Goal: Information Seeking & Learning: Learn about a topic

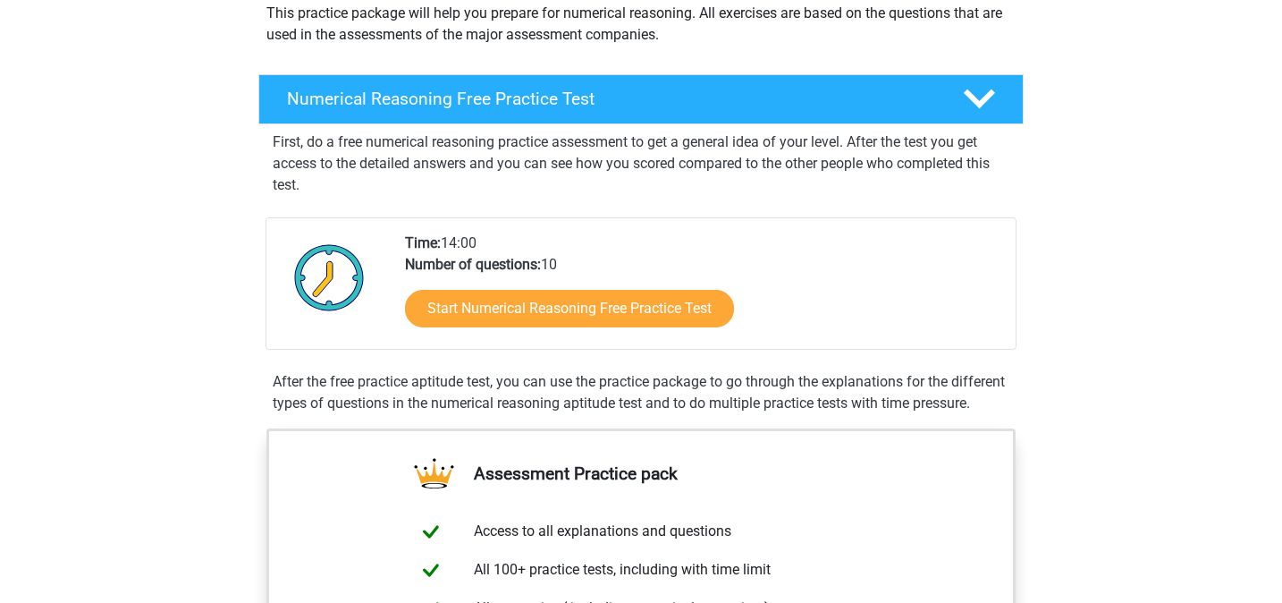
scroll to position [224, 0]
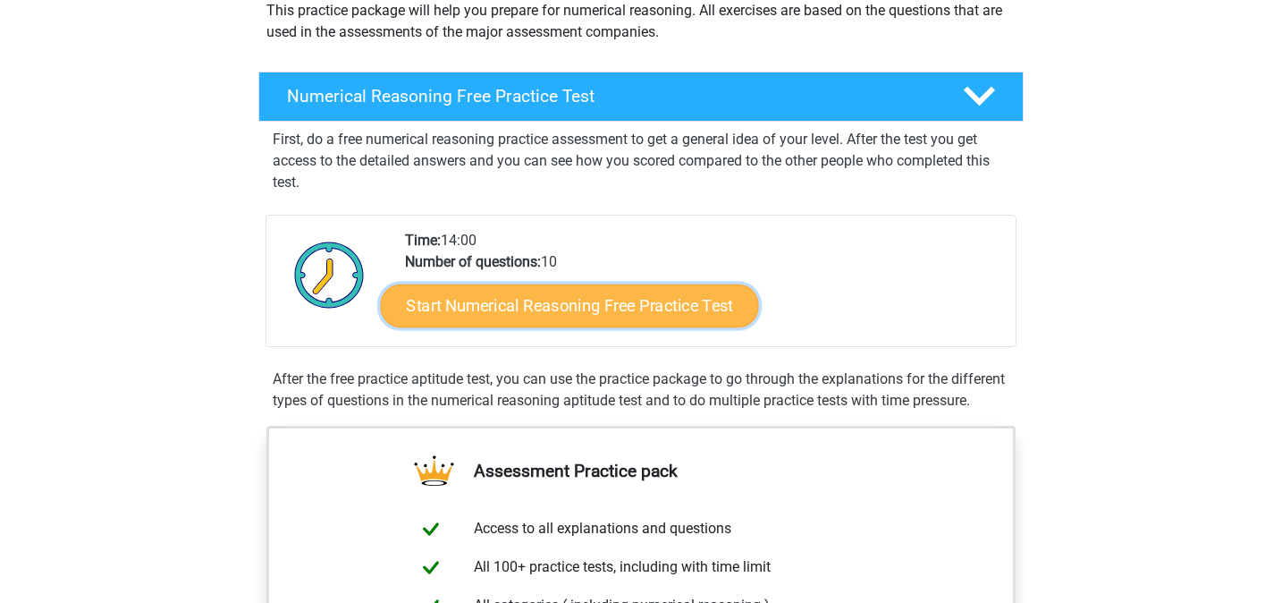
click at [549, 307] on link "Start Numerical Reasoning Free Practice Test" at bounding box center [570, 304] width 378 height 43
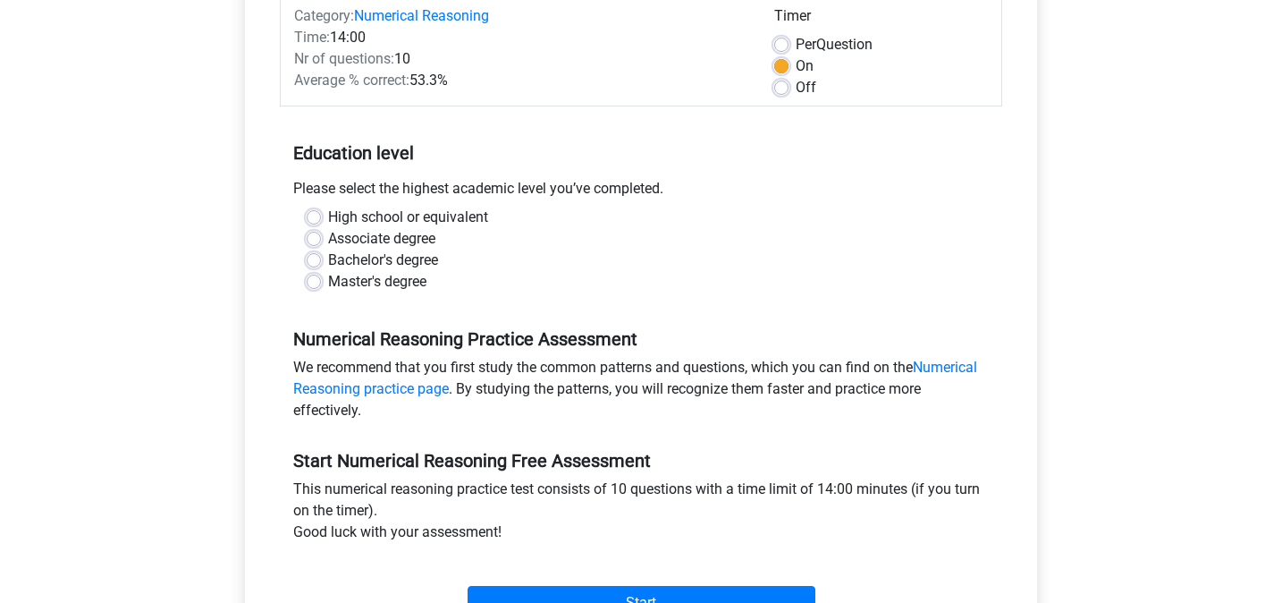
scroll to position [243, 0]
click at [392, 263] on label "Bachelor's degree" at bounding box center [383, 259] width 110 height 21
click at [321, 263] on input "Bachelor's degree" at bounding box center [314, 258] width 14 height 18
radio input "true"
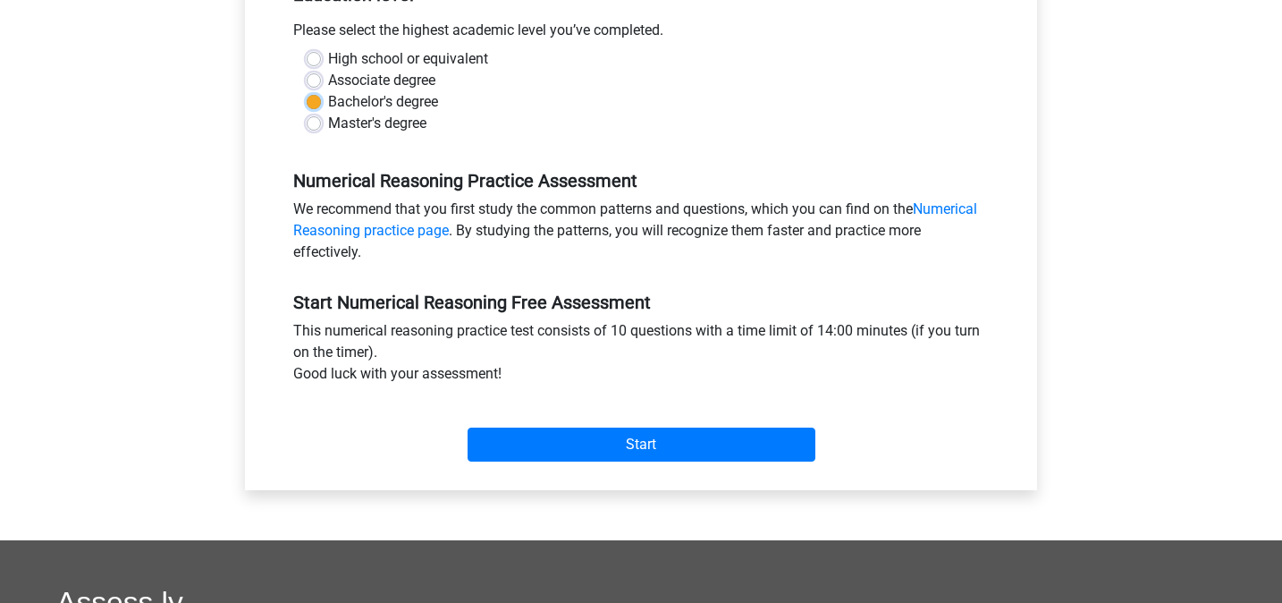
scroll to position [463, 0]
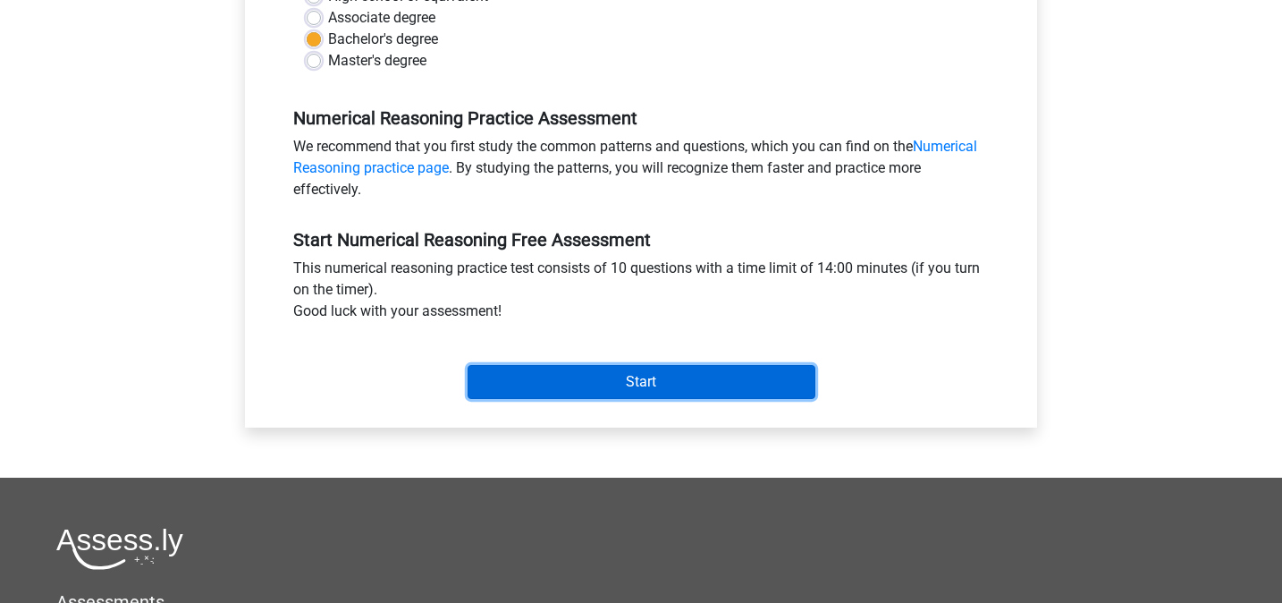
click at [613, 383] on input "Start" at bounding box center [642, 382] width 348 height 34
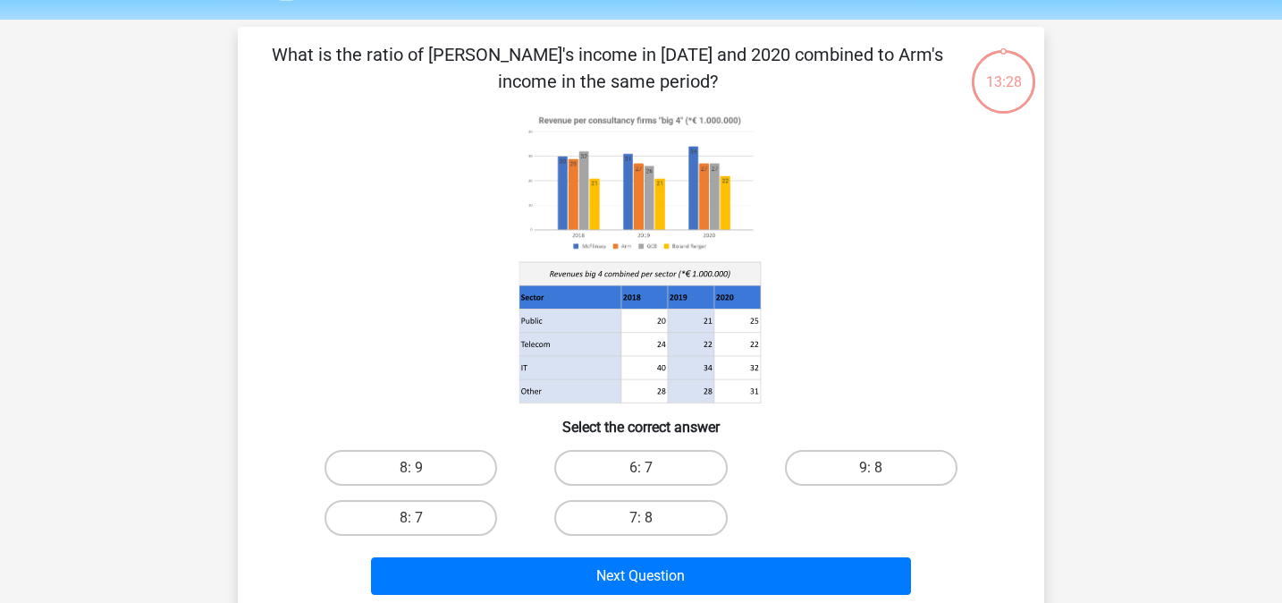
scroll to position [55, 0]
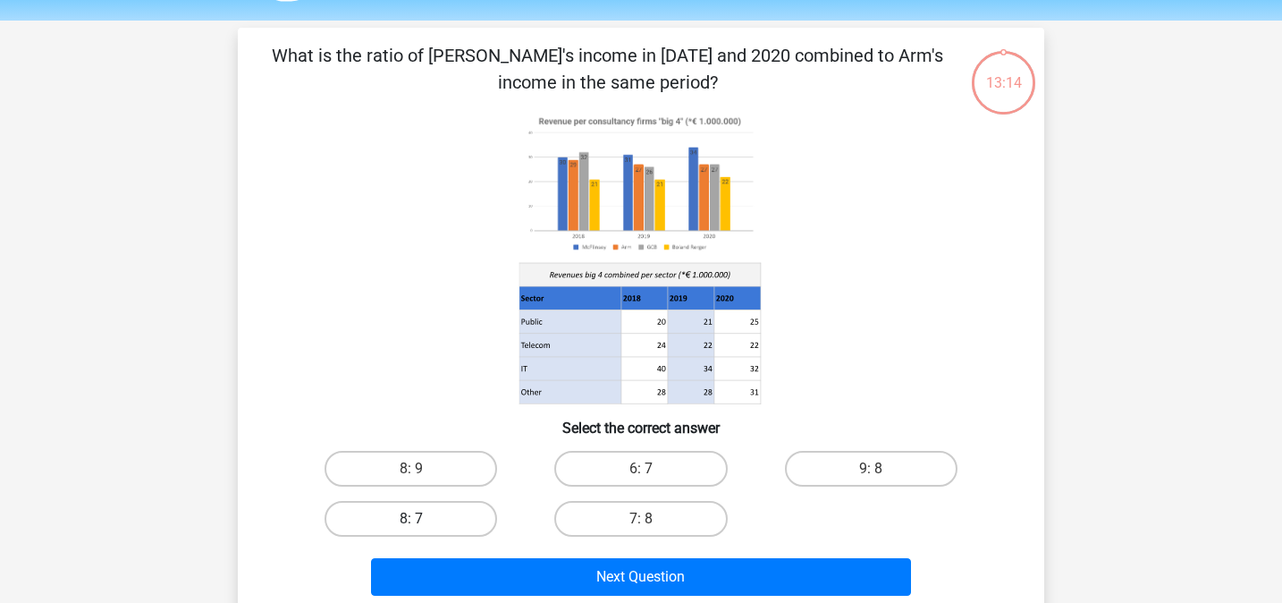
click at [451, 518] on label "8: 7" at bounding box center [411, 519] width 173 height 36
click at [423, 519] on input "8: 7" at bounding box center [417, 525] width 12 height 12
radio input "true"
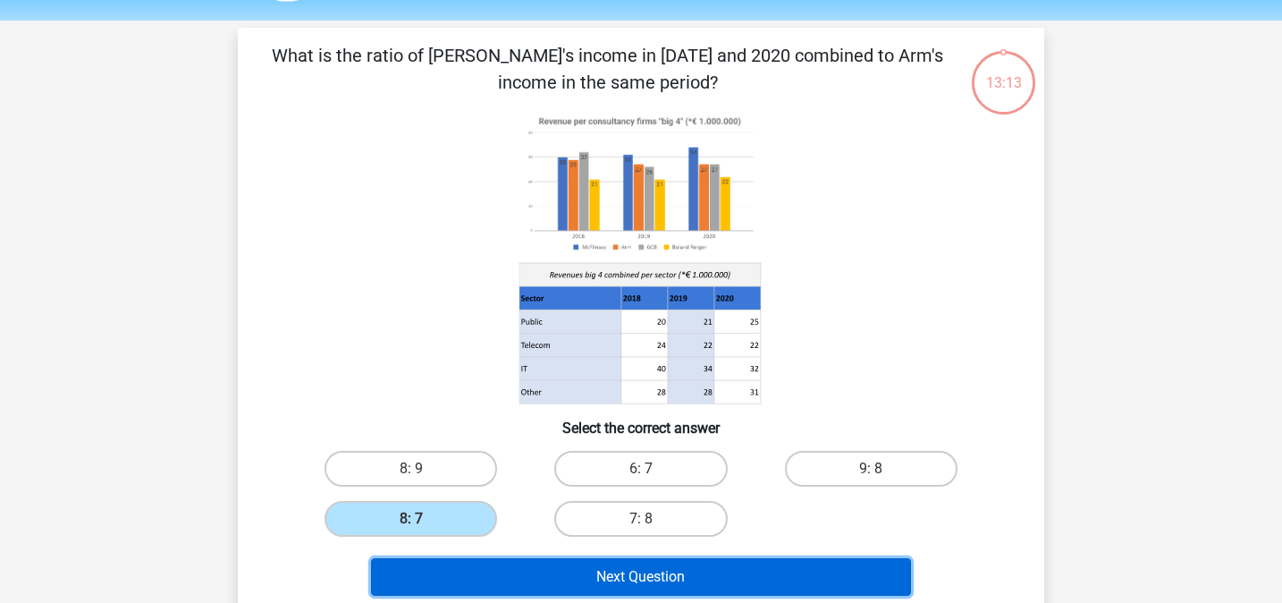
click at [664, 577] on button "Next Question" at bounding box center [641, 577] width 541 height 38
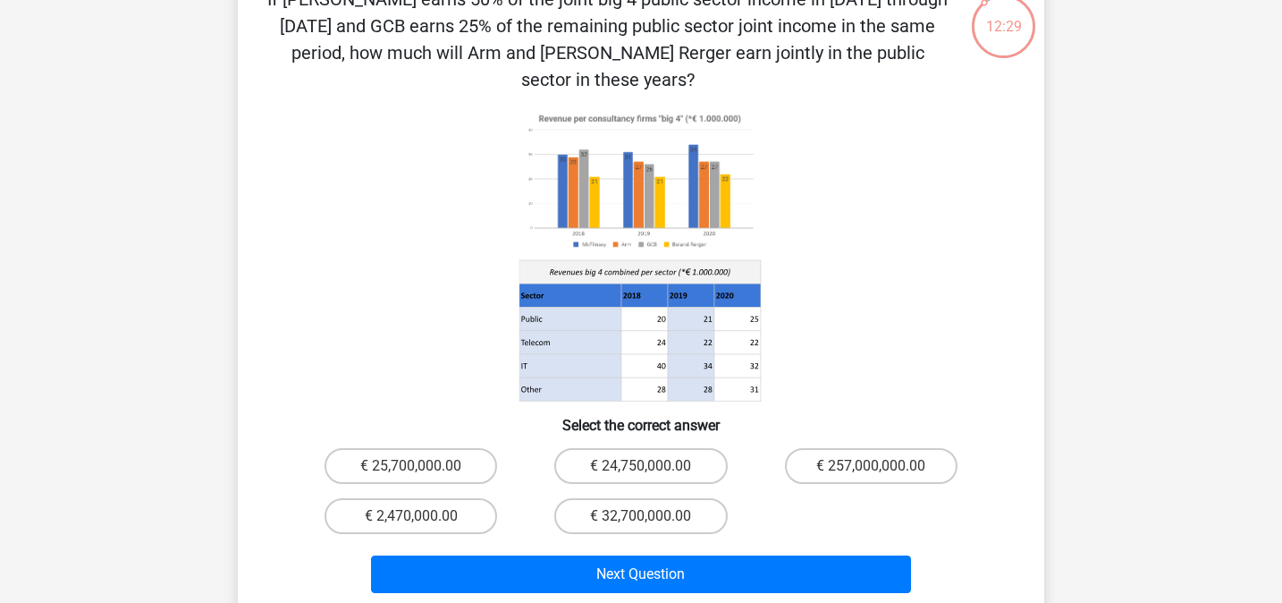
scroll to position [124, 0]
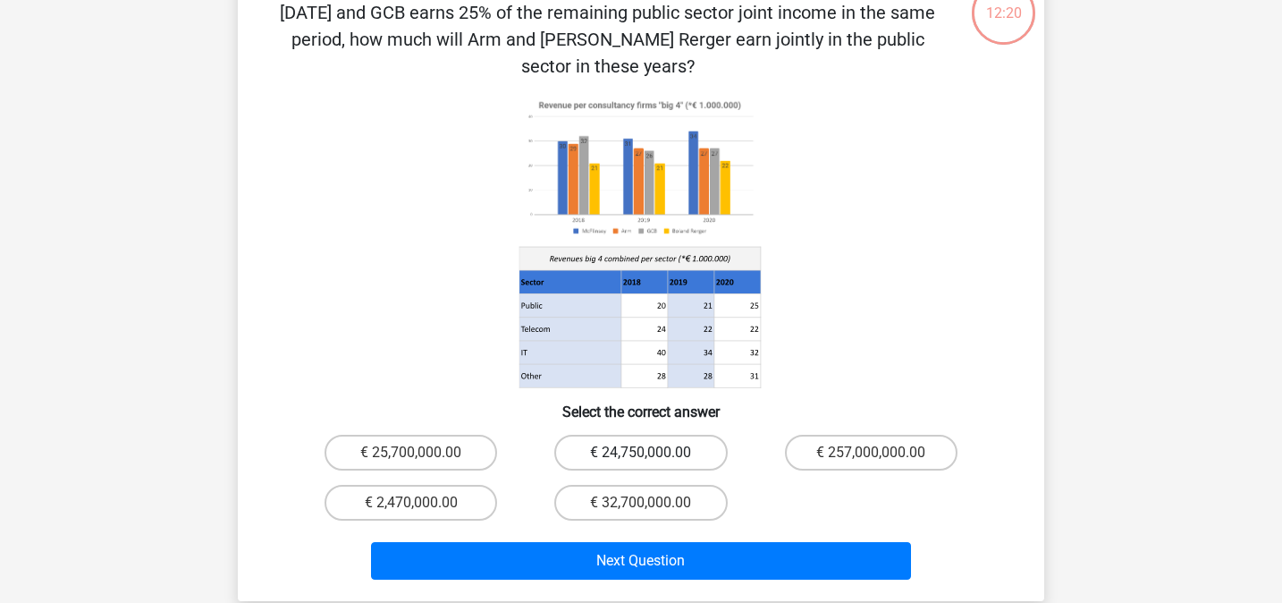
click at [666, 435] on label "€ 24,750,000.00" at bounding box center [640, 453] width 173 height 36
click at [653, 452] on input "€ 24,750,000.00" at bounding box center [647, 458] width 12 height 12
radio input "true"
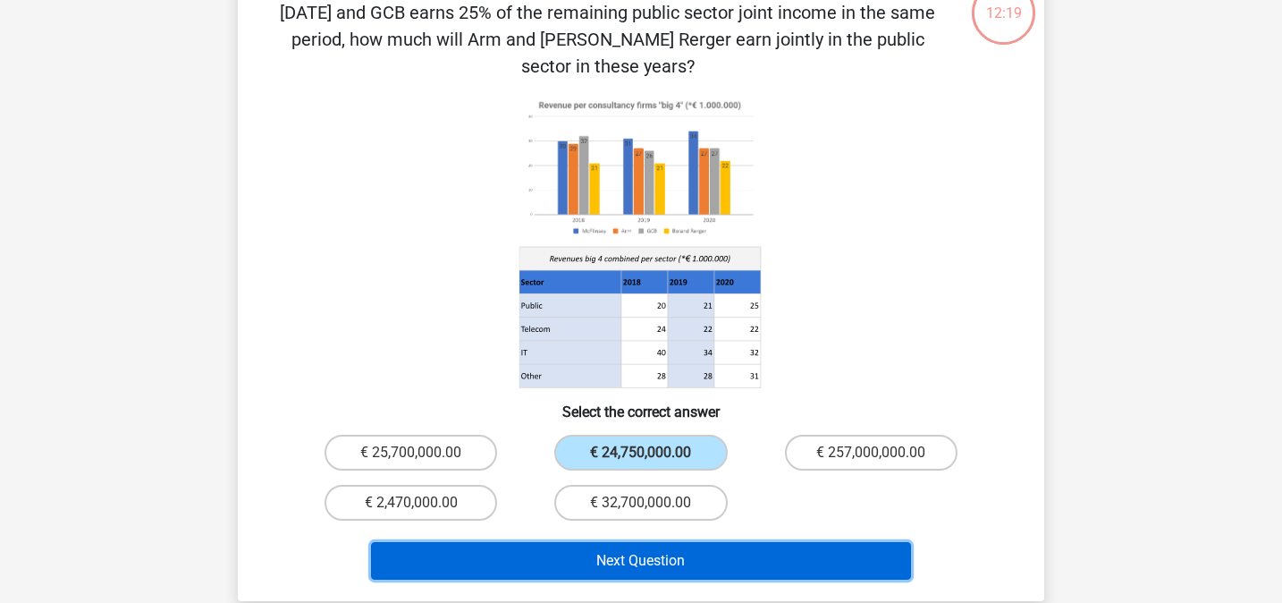
click at [629, 542] on button "Next Question" at bounding box center [641, 561] width 541 height 38
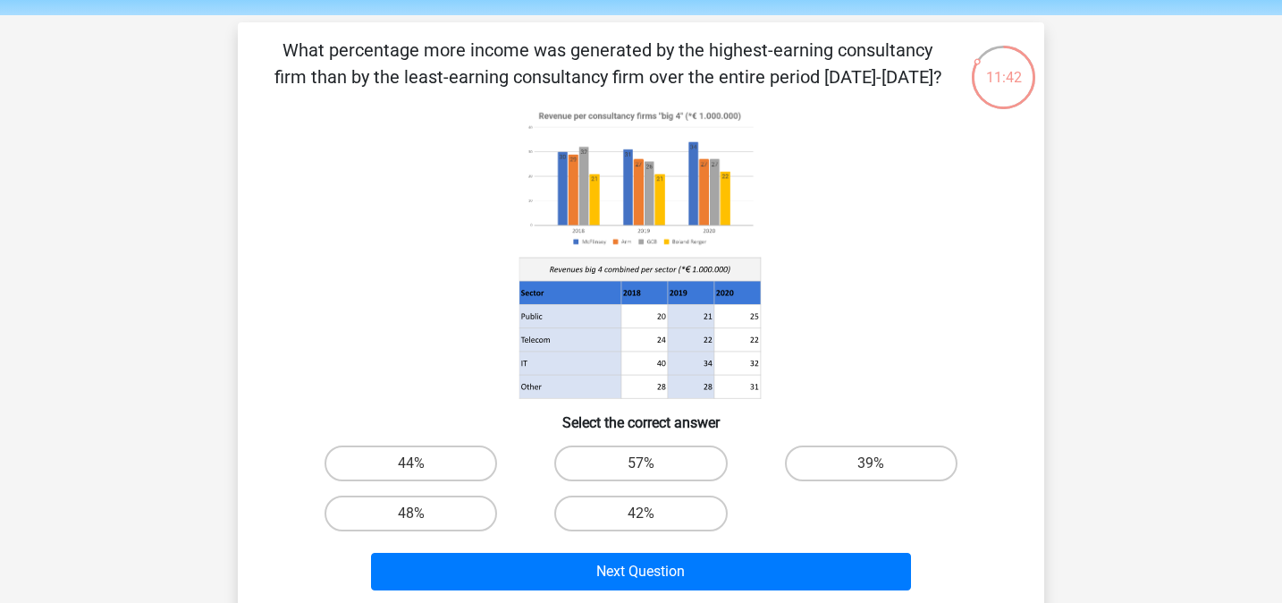
scroll to position [72, 0]
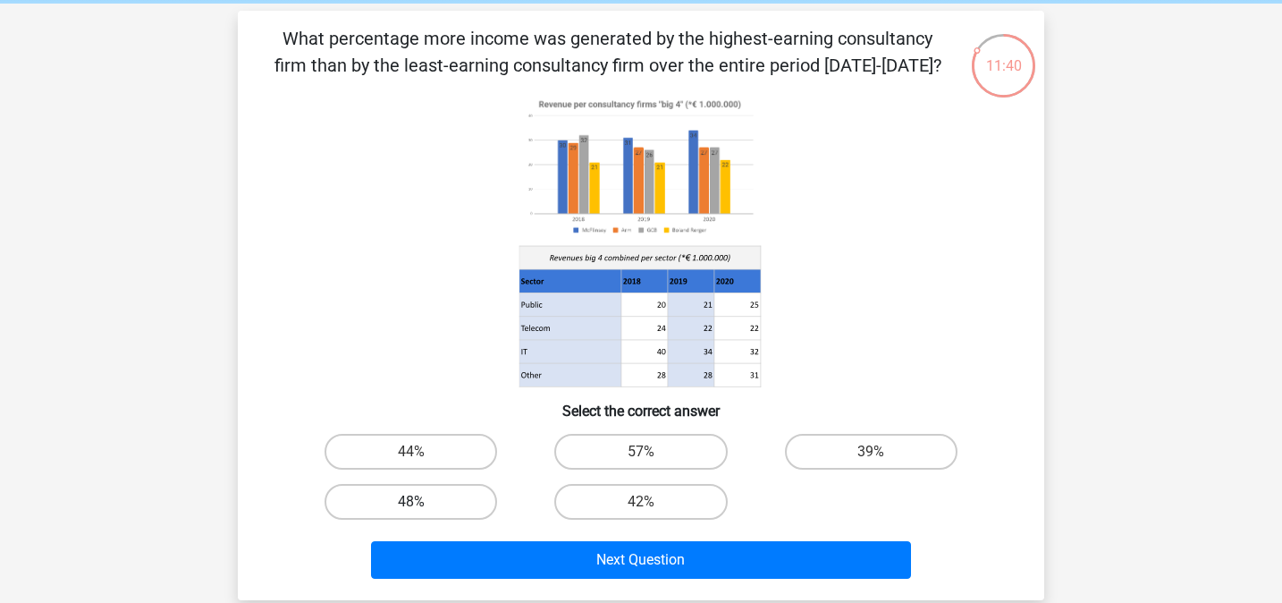
click at [456, 501] on label "48%" at bounding box center [411, 502] width 173 height 36
click at [423, 502] on input "48%" at bounding box center [417, 508] width 12 height 12
radio input "true"
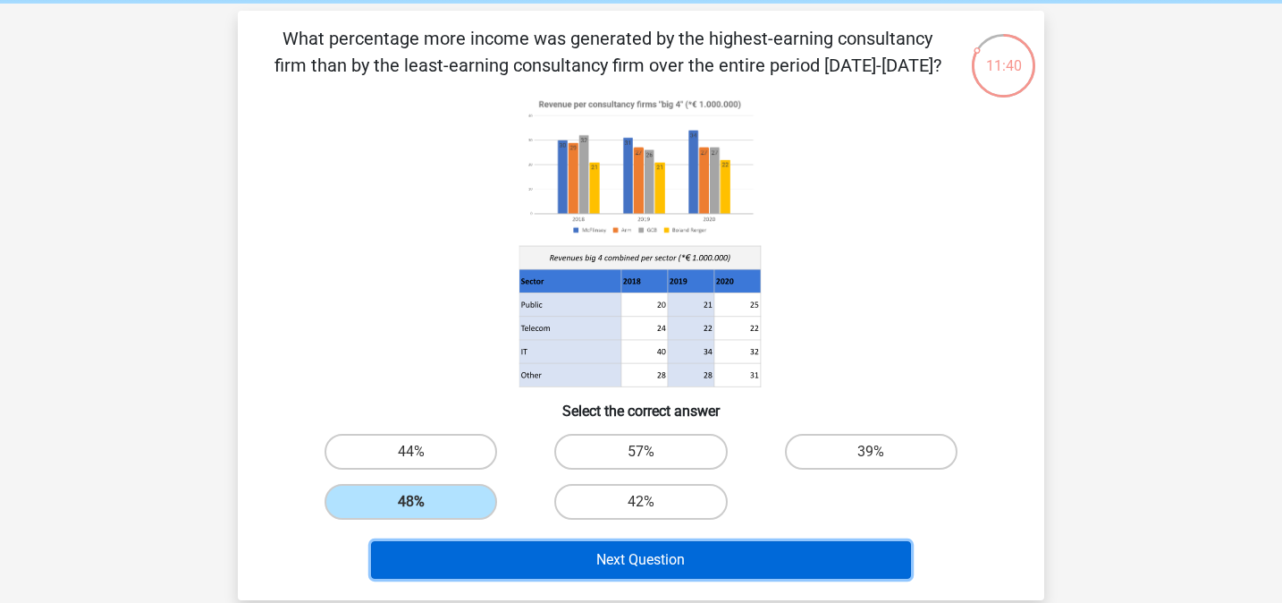
click at [619, 547] on button "Next Question" at bounding box center [641, 560] width 541 height 38
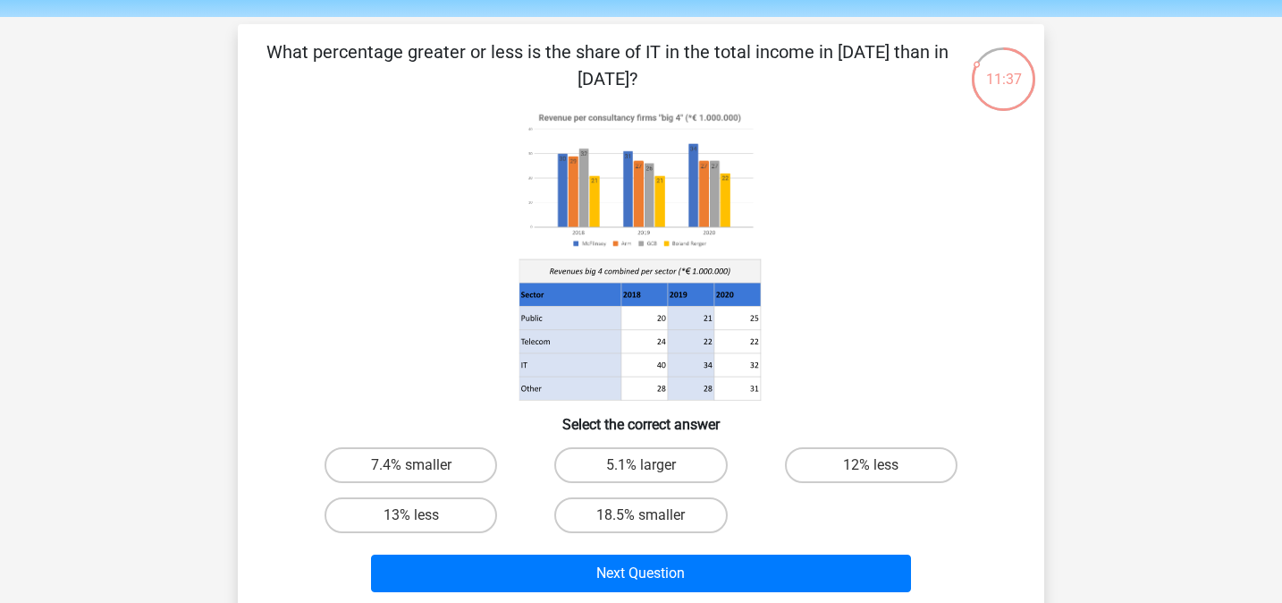
scroll to position [41, 0]
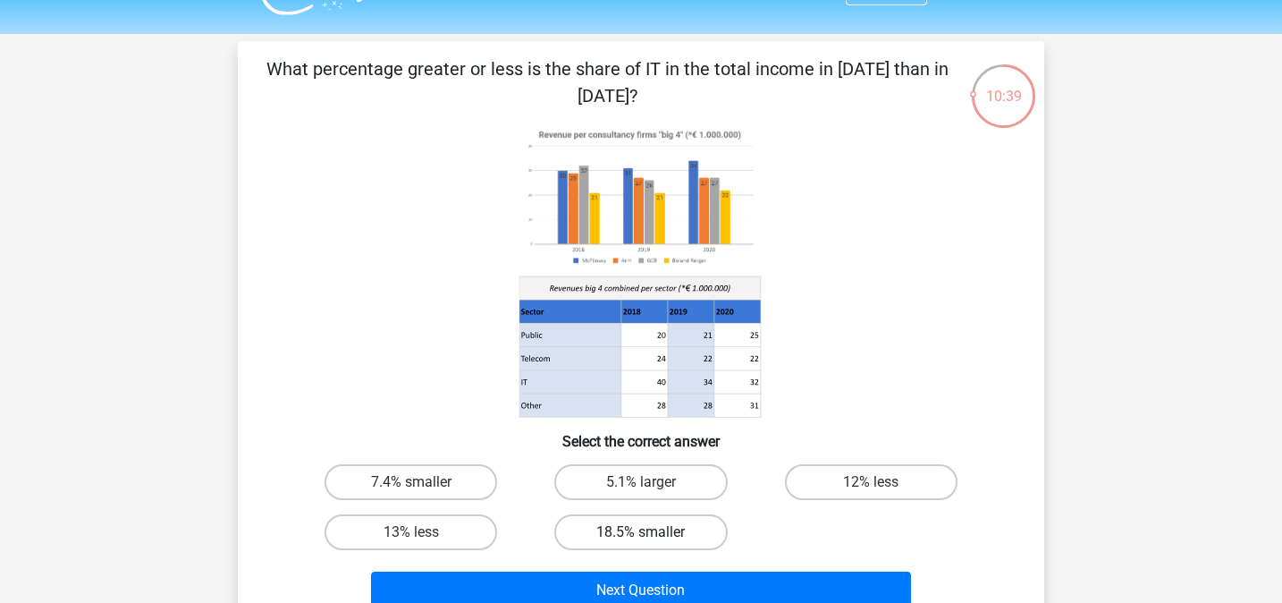
click at [639, 528] on label "18.5% smaller" at bounding box center [640, 532] width 173 height 36
click at [641, 532] on input "18.5% smaller" at bounding box center [647, 538] width 12 height 12
radio input "true"
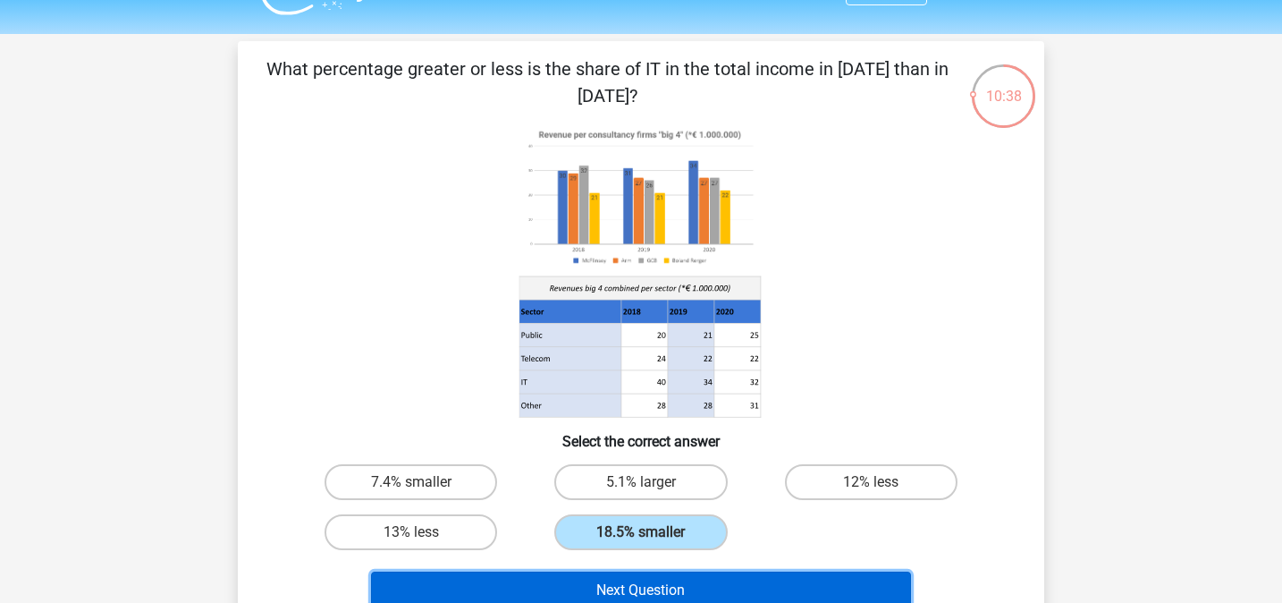
click at [660, 573] on button "Next Question" at bounding box center [641, 590] width 541 height 38
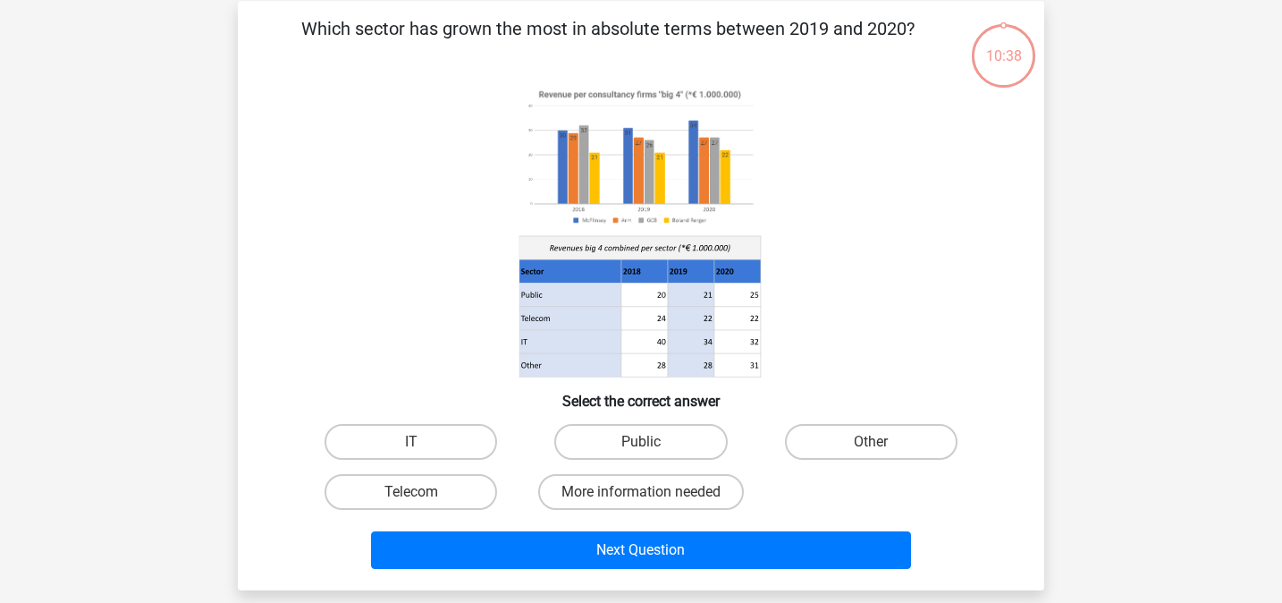
scroll to position [82, 0]
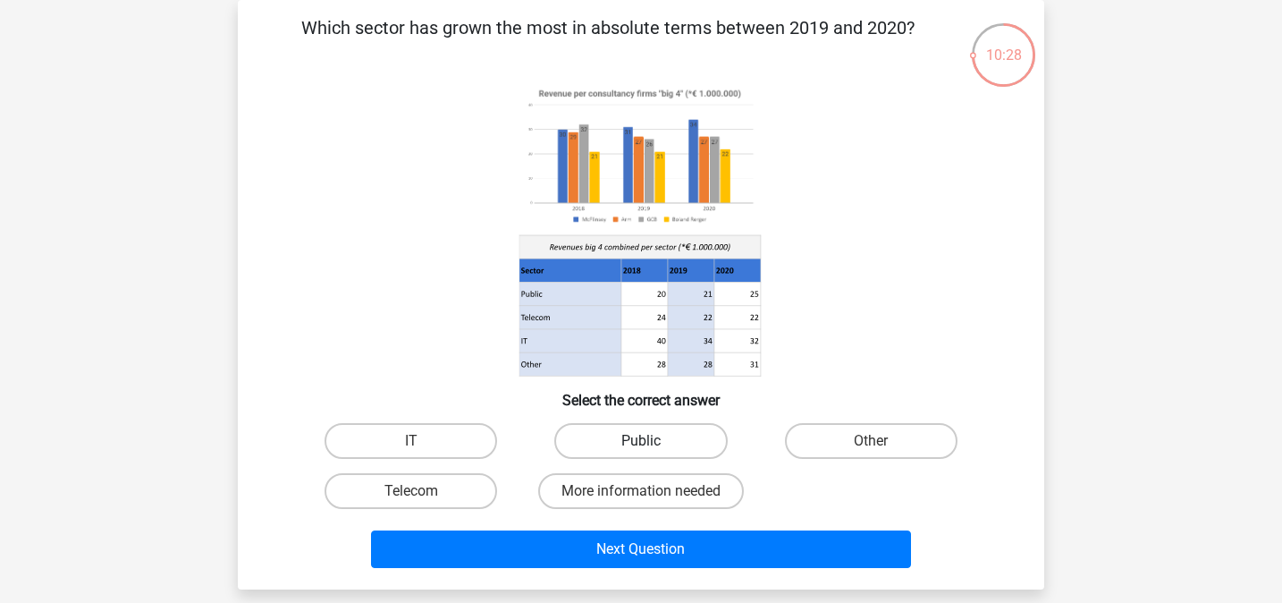
click at [711, 439] on label "Public" at bounding box center [640, 441] width 173 height 36
click at [653, 441] on input "Public" at bounding box center [647, 447] width 12 height 12
radio input "true"
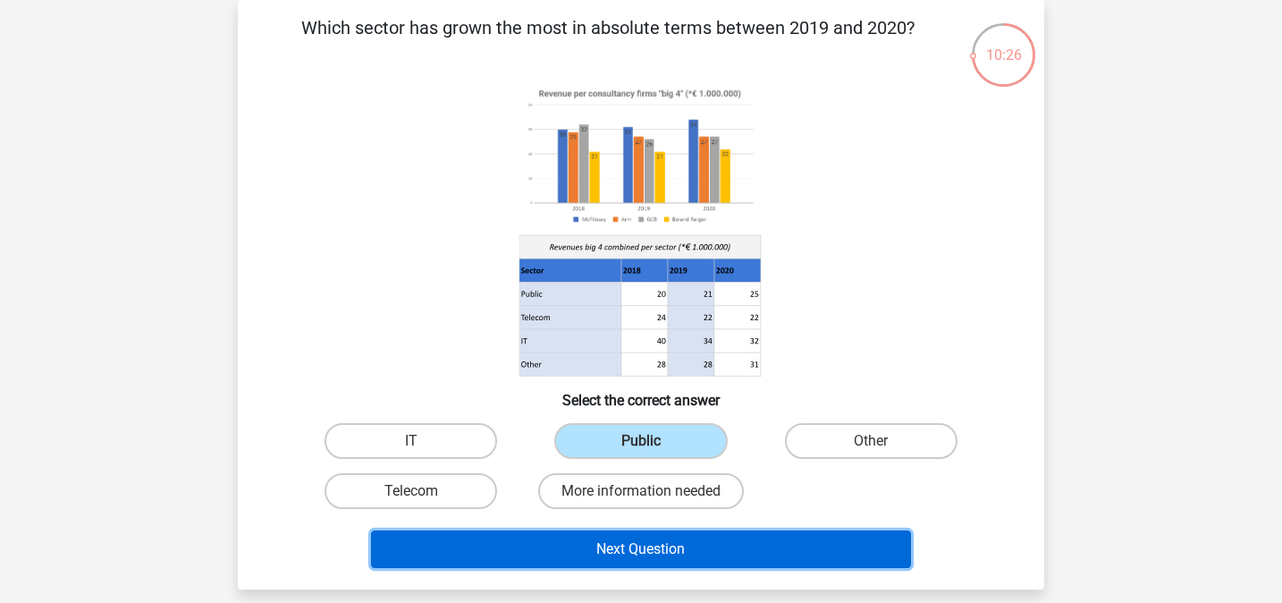
click at [669, 535] on button "Next Question" at bounding box center [641, 549] width 541 height 38
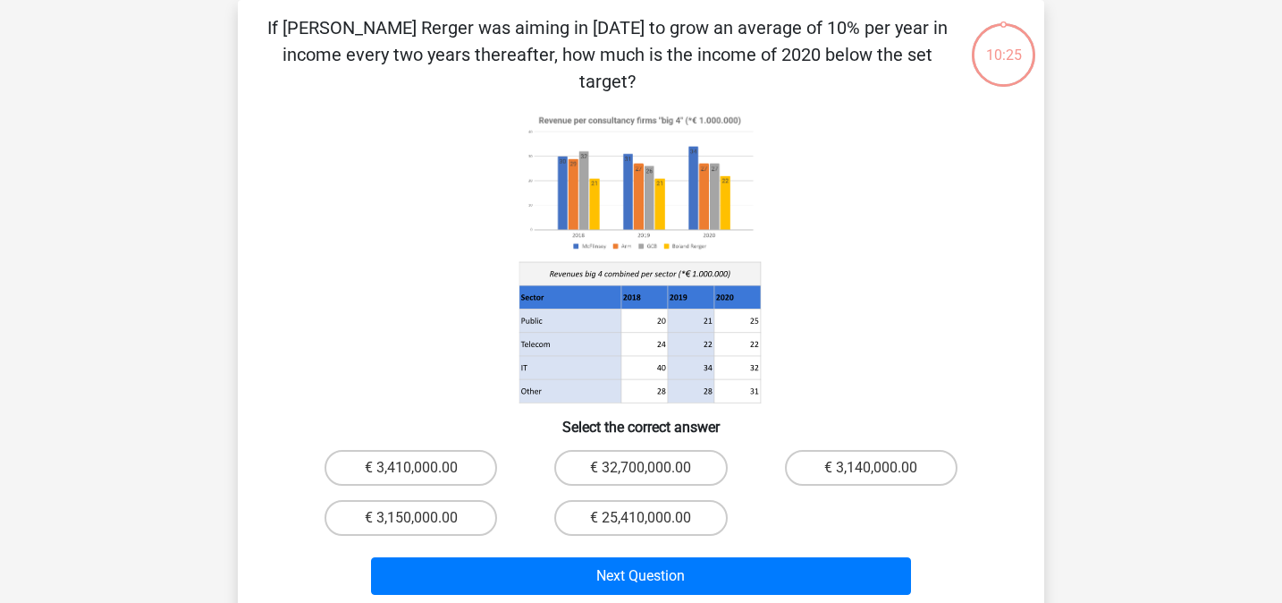
scroll to position [60, 0]
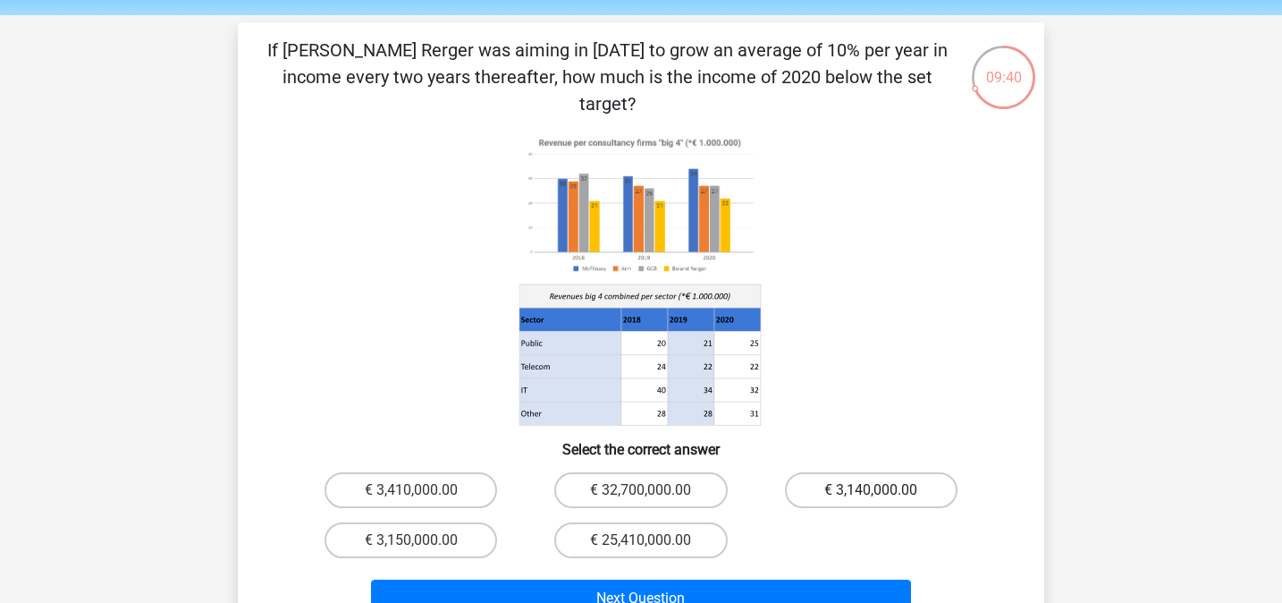
click at [891, 472] on label "€ 3,140,000.00" at bounding box center [871, 490] width 173 height 36
click at [883, 490] on input "€ 3,140,000.00" at bounding box center [877, 496] width 12 height 12
radio input "true"
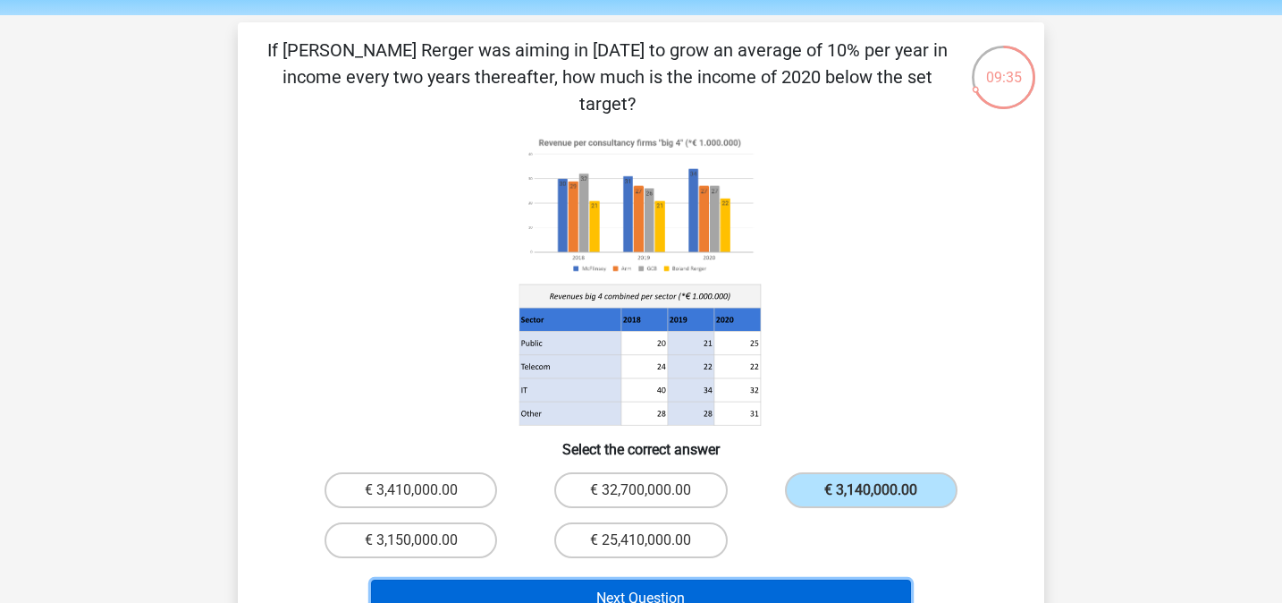
click at [675, 579] on button "Next Question" at bounding box center [641, 598] width 541 height 38
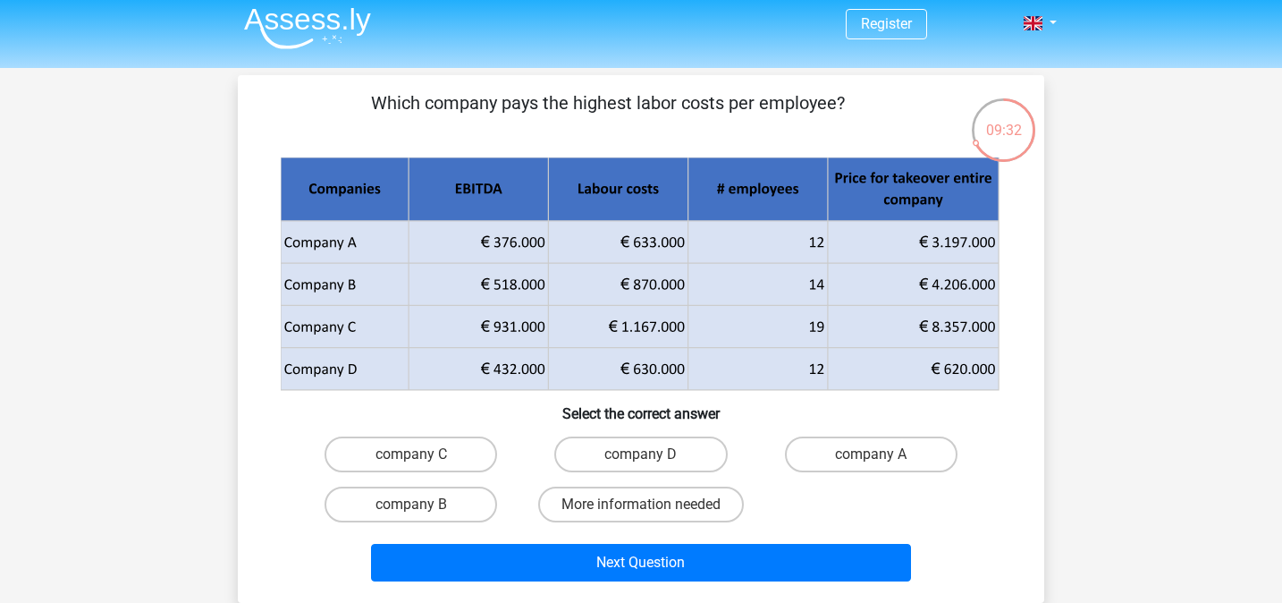
scroll to position [6, 0]
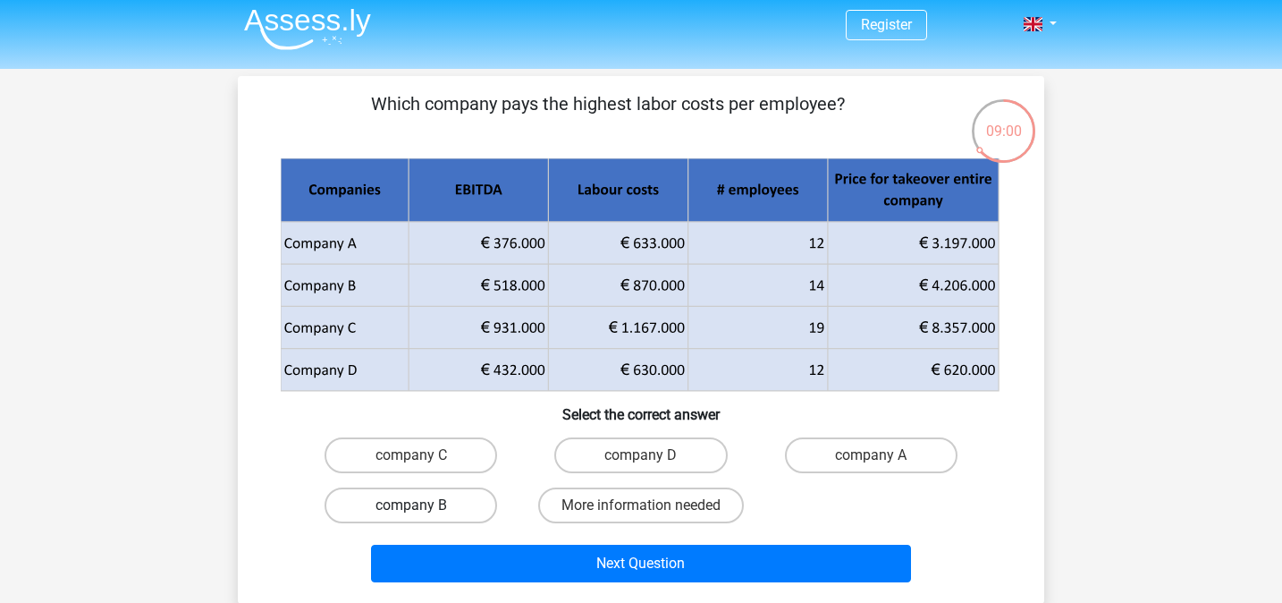
click at [482, 498] on label "company B" at bounding box center [411, 505] width 173 height 36
click at [423, 505] on input "company B" at bounding box center [417, 511] width 12 height 12
radio input "true"
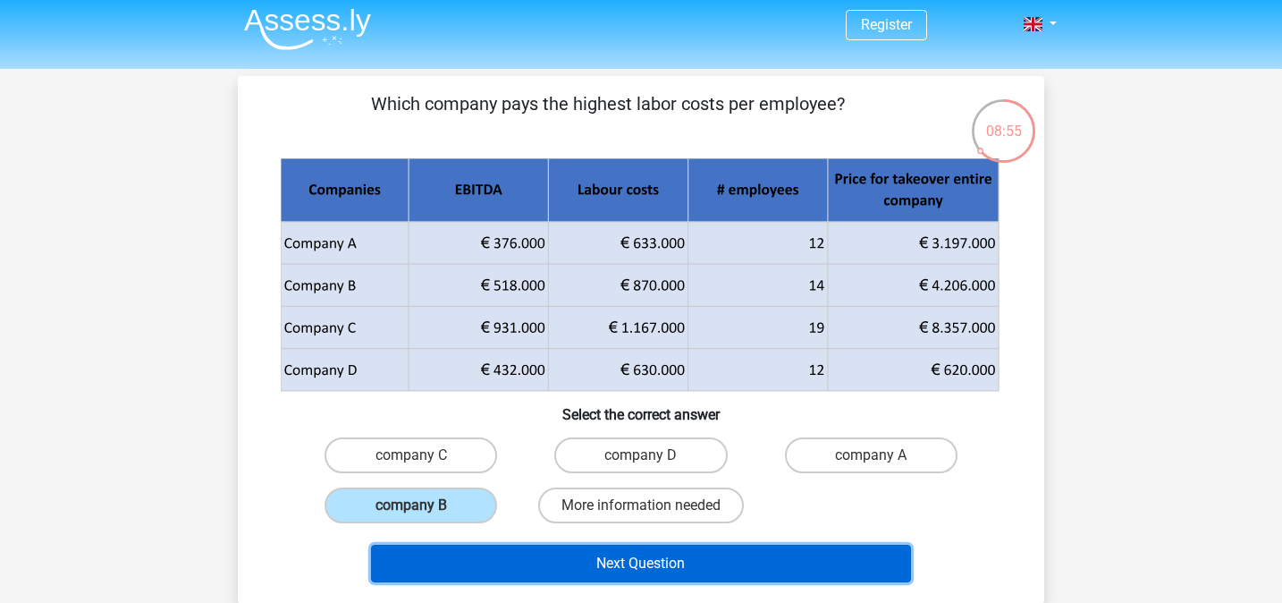
click at [611, 565] on button "Next Question" at bounding box center [641, 564] width 541 height 38
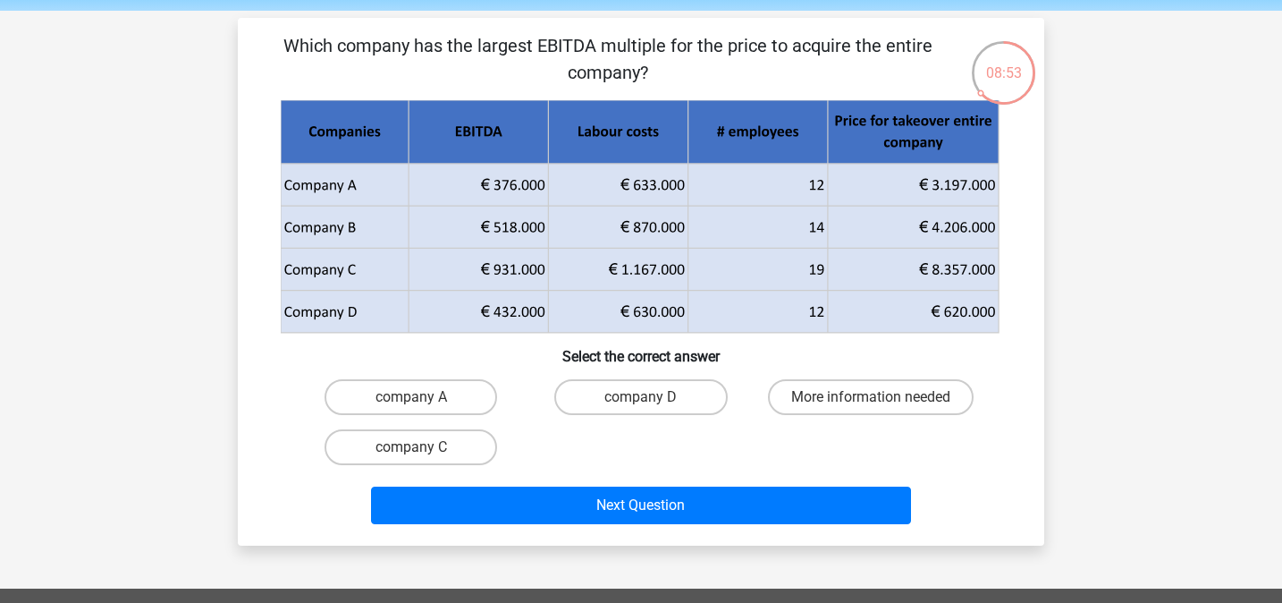
scroll to position [53, 0]
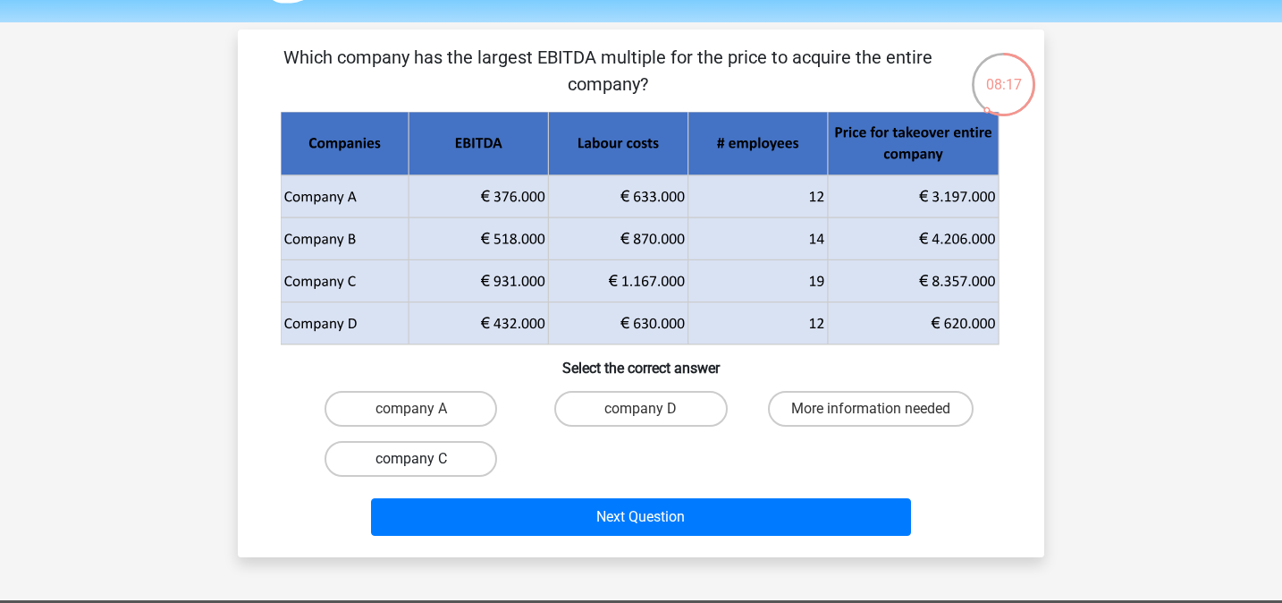
click at [469, 458] on label "company C" at bounding box center [411, 459] width 173 height 36
click at [423, 459] on input "company C" at bounding box center [417, 465] width 12 height 12
radio input "true"
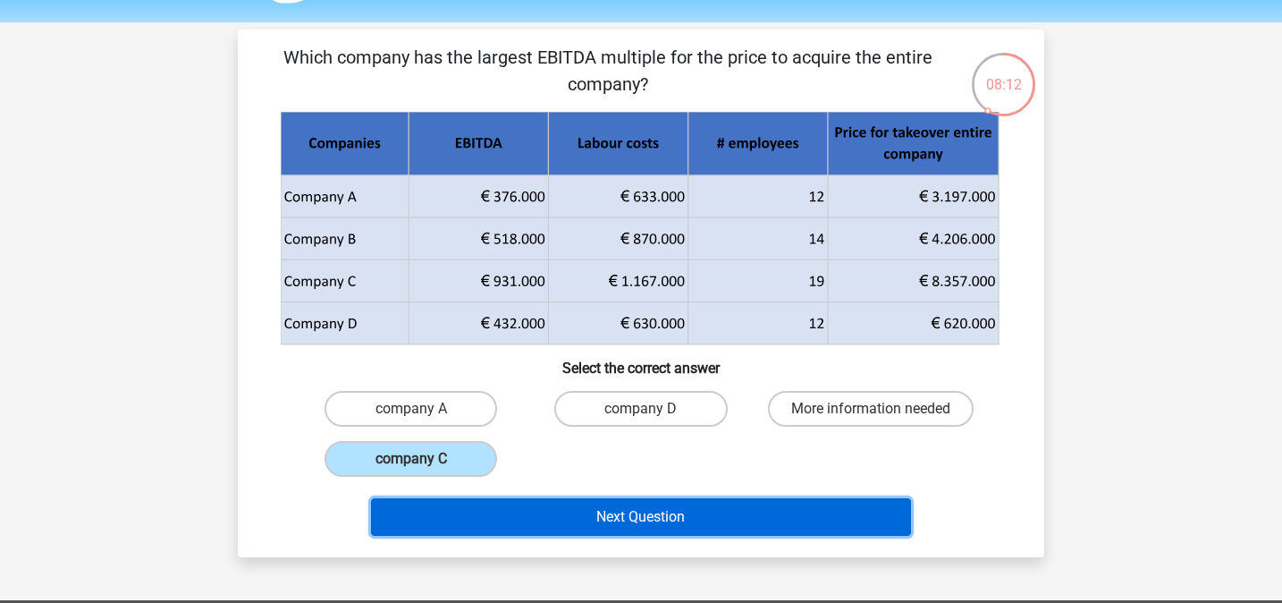
click at [601, 498] on button "Next Question" at bounding box center [641, 517] width 541 height 38
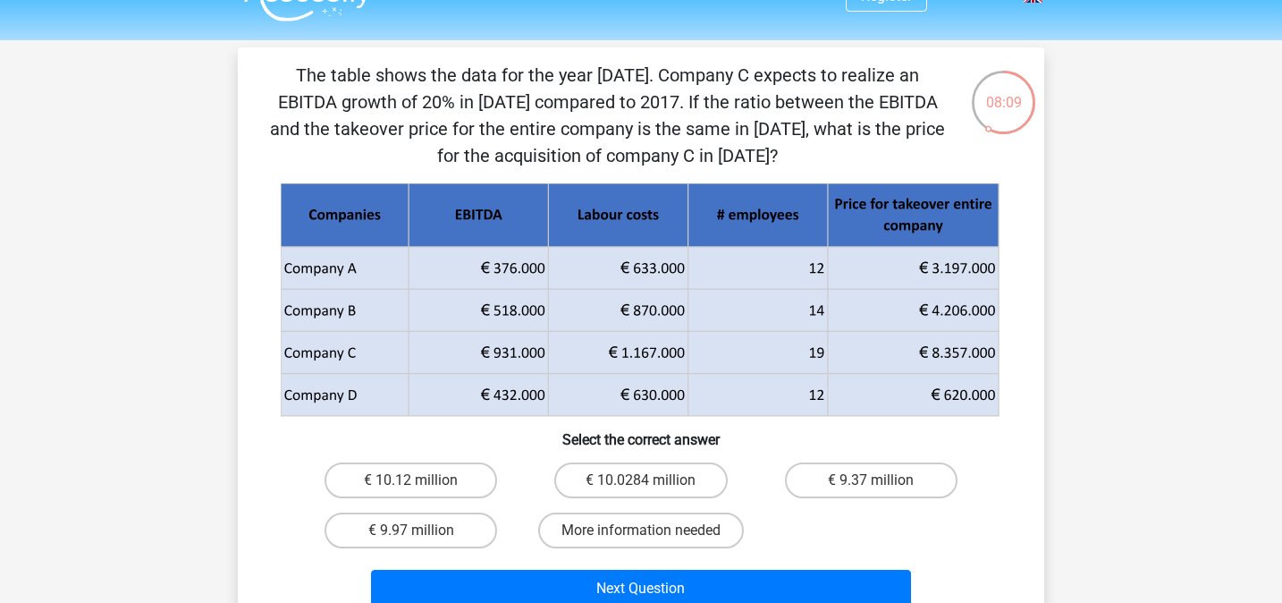
scroll to position [70, 0]
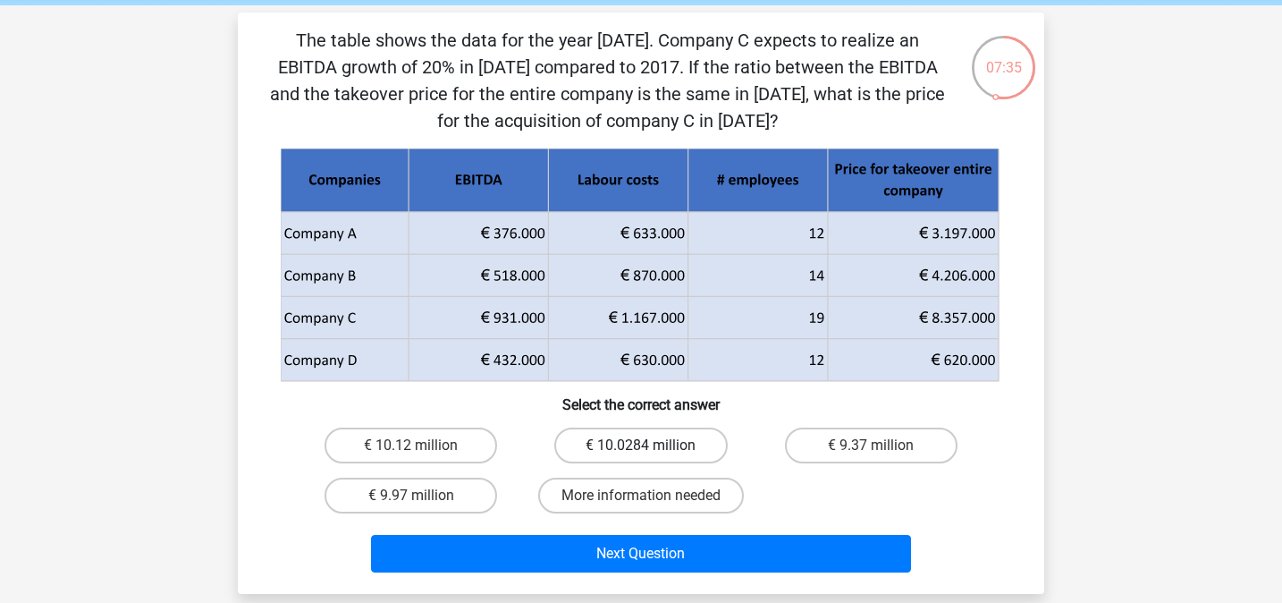
click at [684, 453] on label "€ 10.0284 million" at bounding box center [640, 445] width 173 height 36
click at [653, 453] on input "€ 10.0284 million" at bounding box center [647, 451] width 12 height 12
radio input "true"
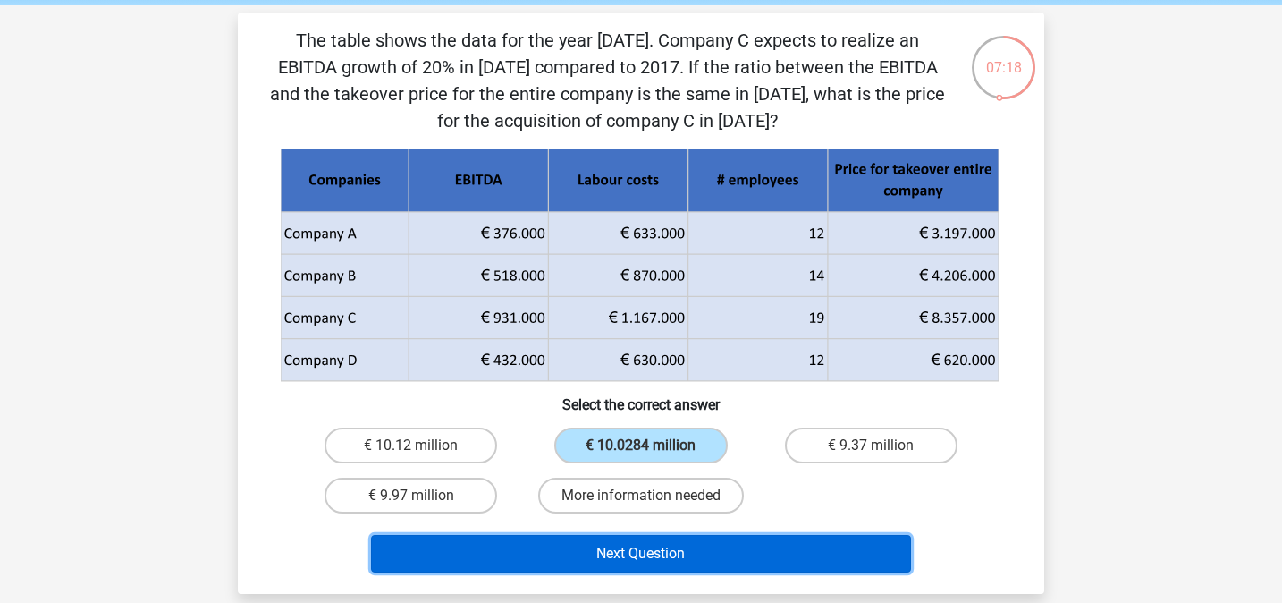
click at [662, 541] on button "Next Question" at bounding box center [641, 554] width 541 height 38
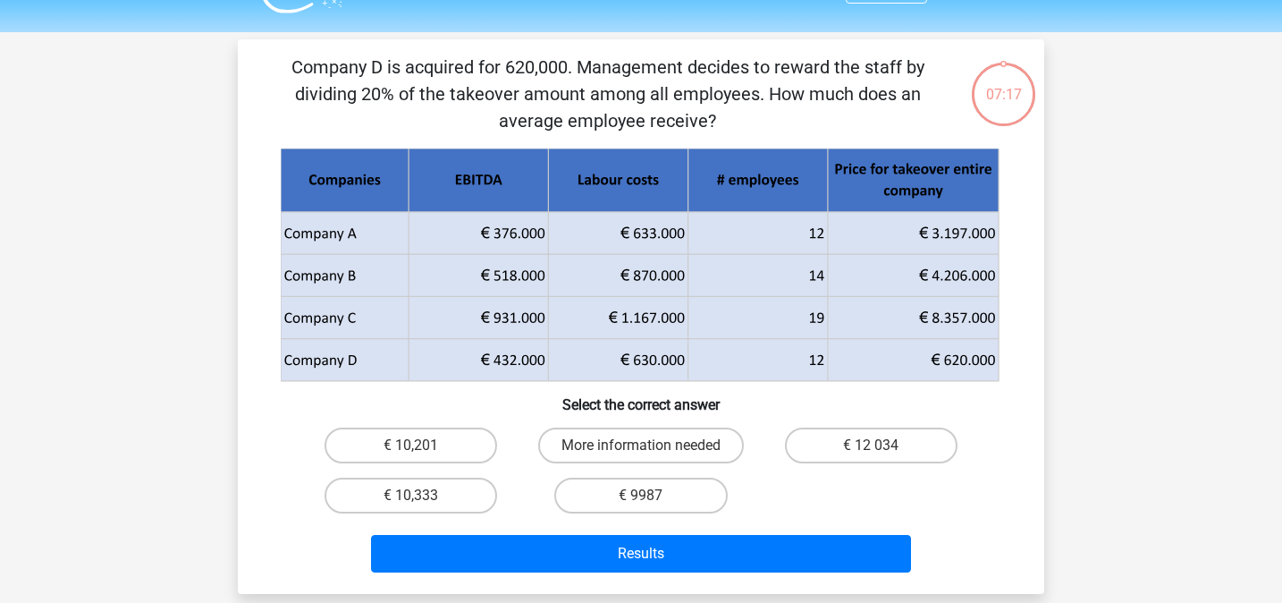
scroll to position [39, 0]
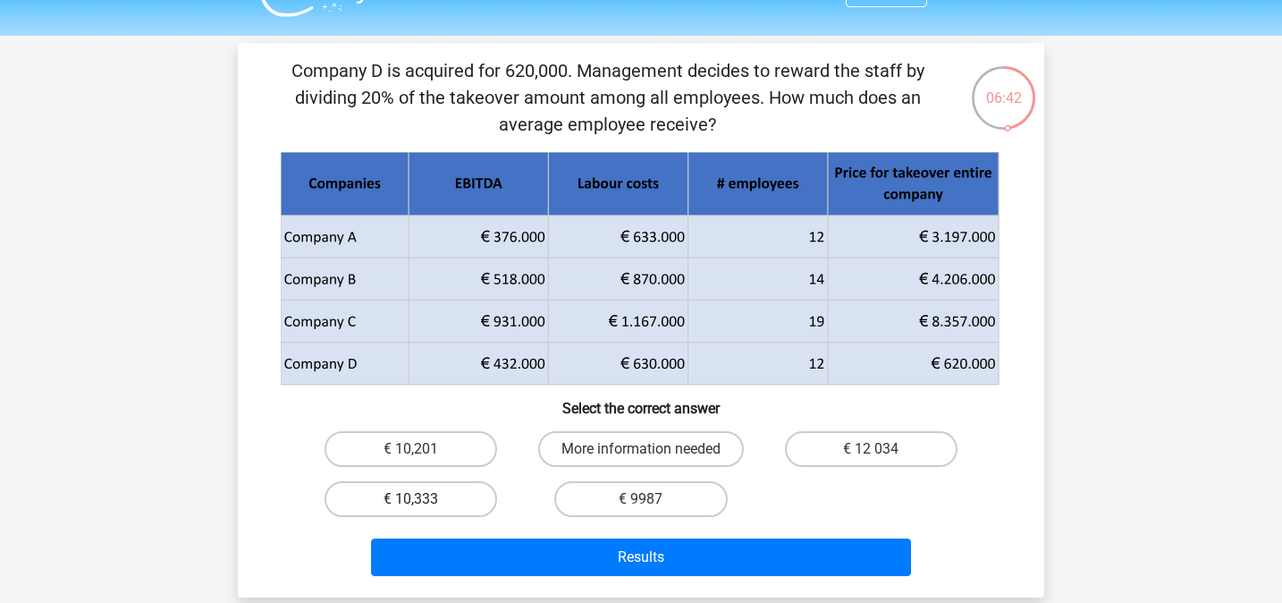
click at [447, 501] on label "€ 10,333" at bounding box center [411, 499] width 173 height 36
click at [423, 501] on input "€ 10,333" at bounding box center [417, 505] width 12 height 12
radio input "true"
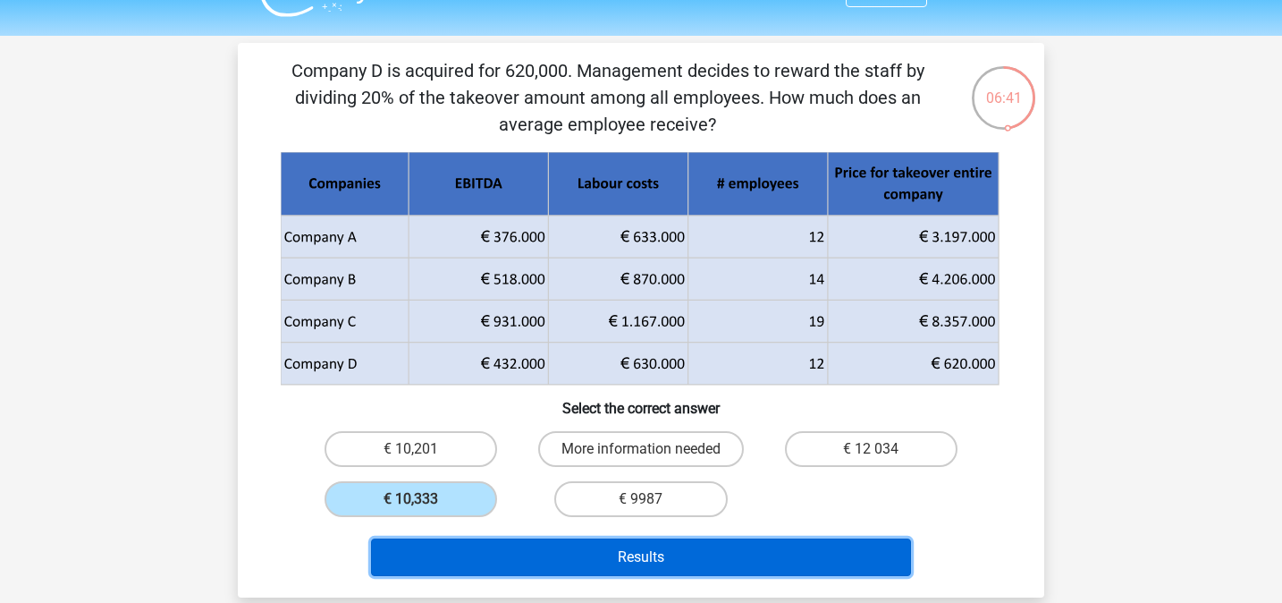
click at [621, 554] on button "Results" at bounding box center [641, 557] width 541 height 38
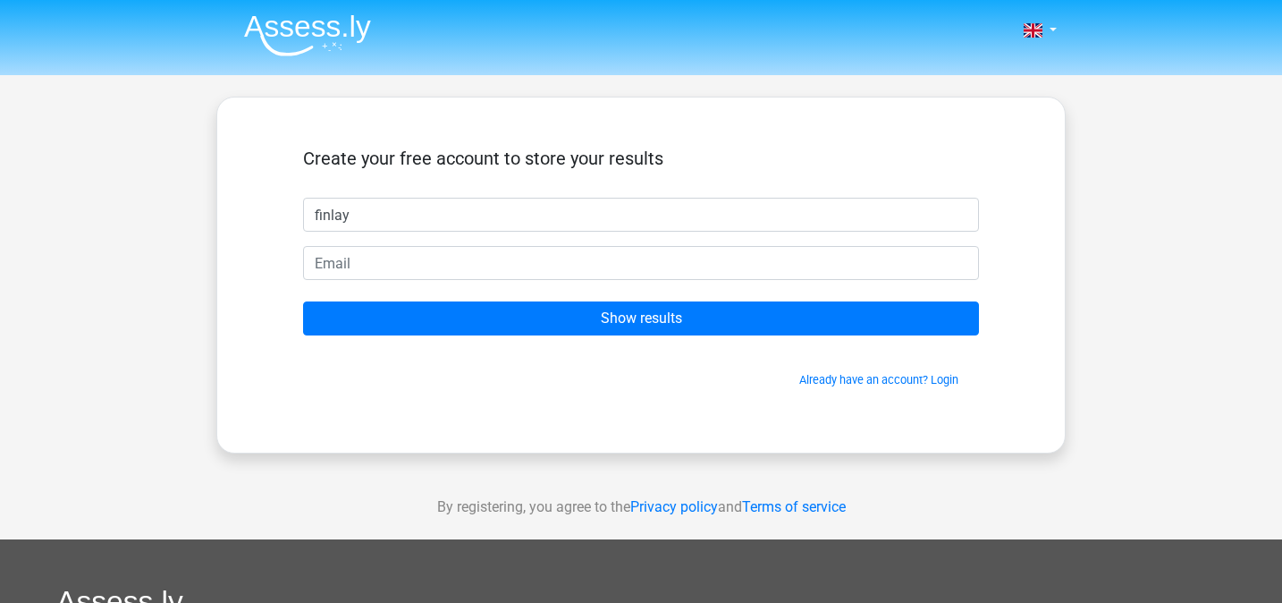
type input "finlay"
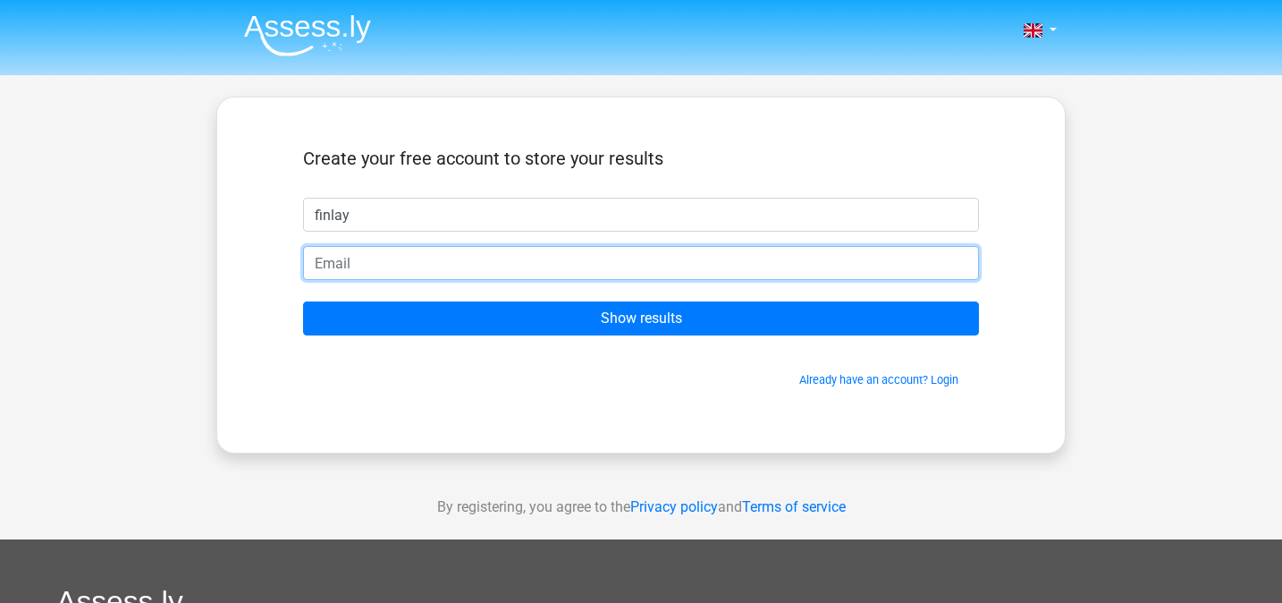
click at [382, 272] on input "email" at bounding box center [641, 263] width 676 height 34
type input "[EMAIL_ADDRESS][PERSON_NAME][DOMAIN_NAME]"
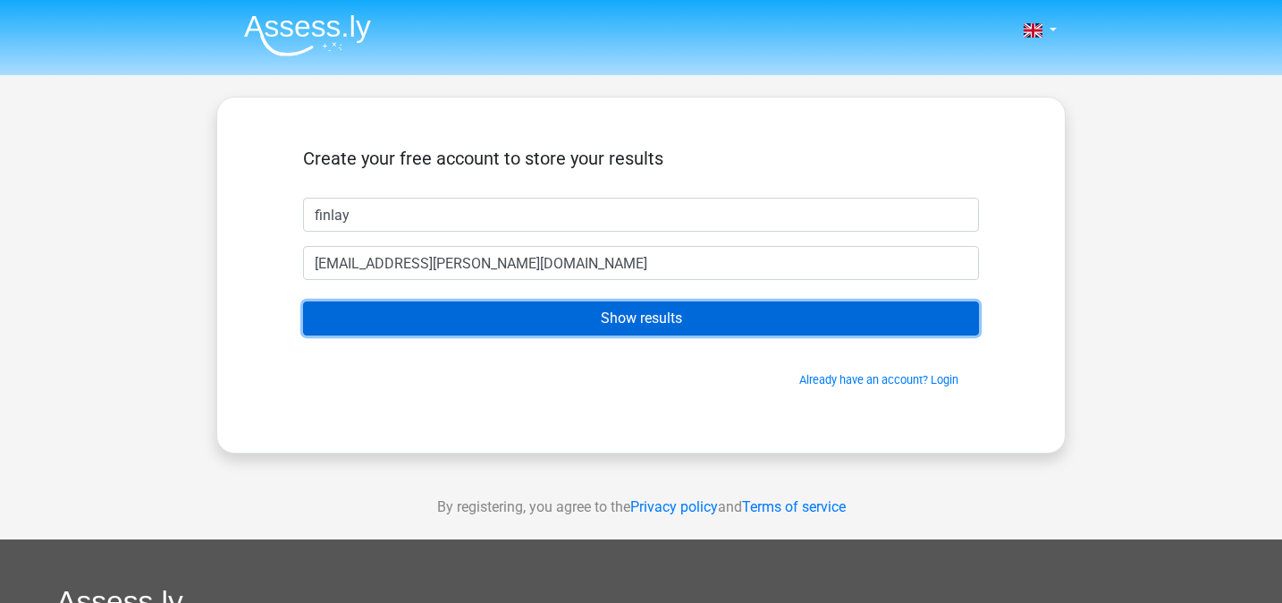
click at [477, 311] on input "Show results" at bounding box center [641, 318] width 676 height 34
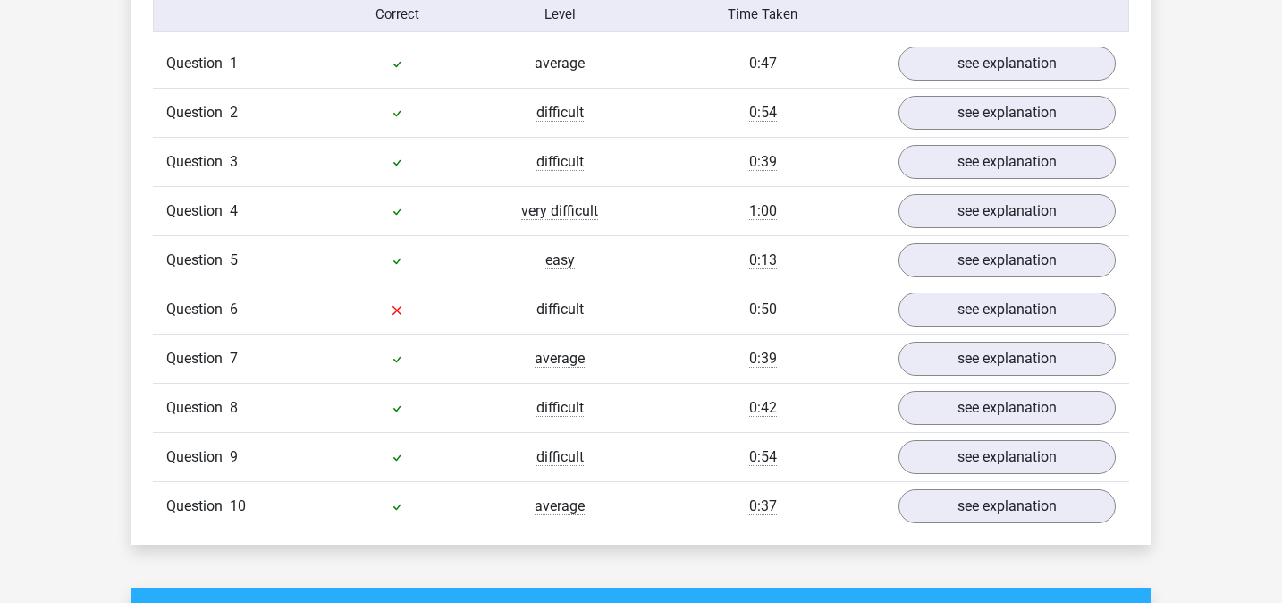
scroll to position [1457, 0]
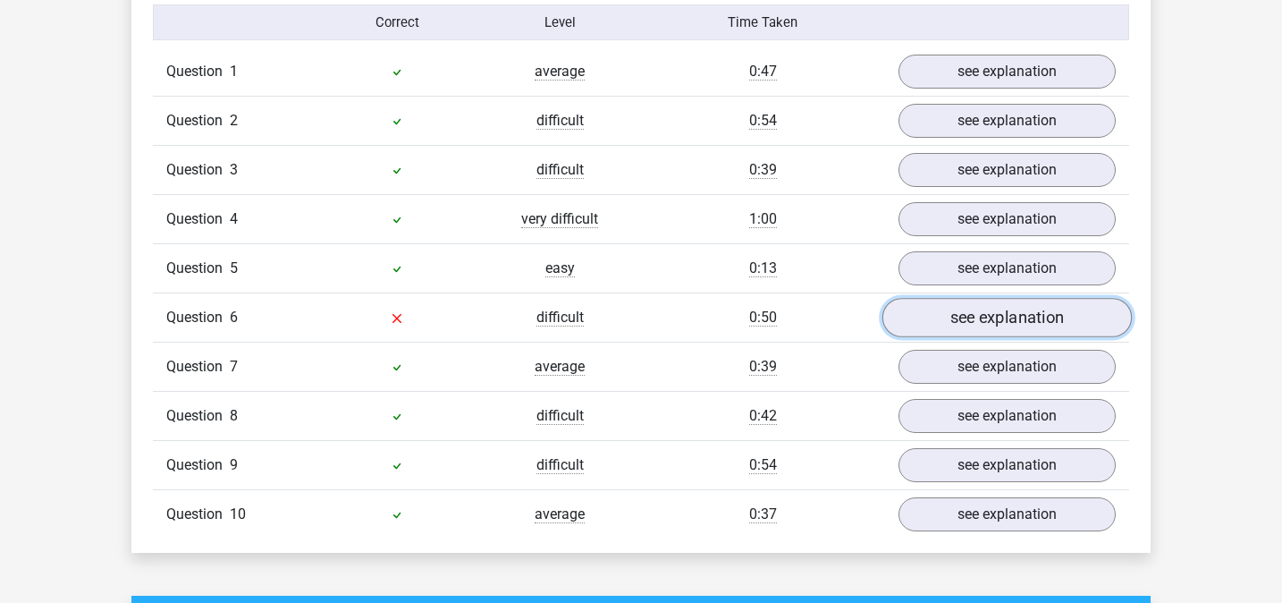
click at [932, 319] on link "see explanation" at bounding box center [1007, 318] width 249 height 39
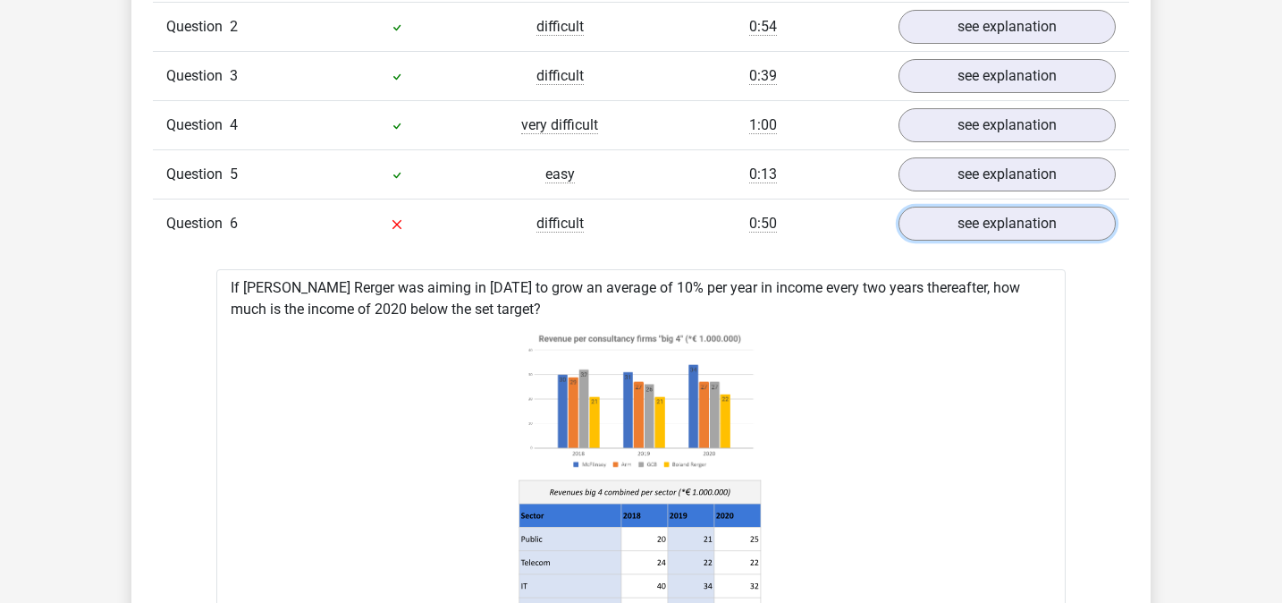
scroll to position [0, 0]
